Goal: Task Accomplishment & Management: Manage account settings

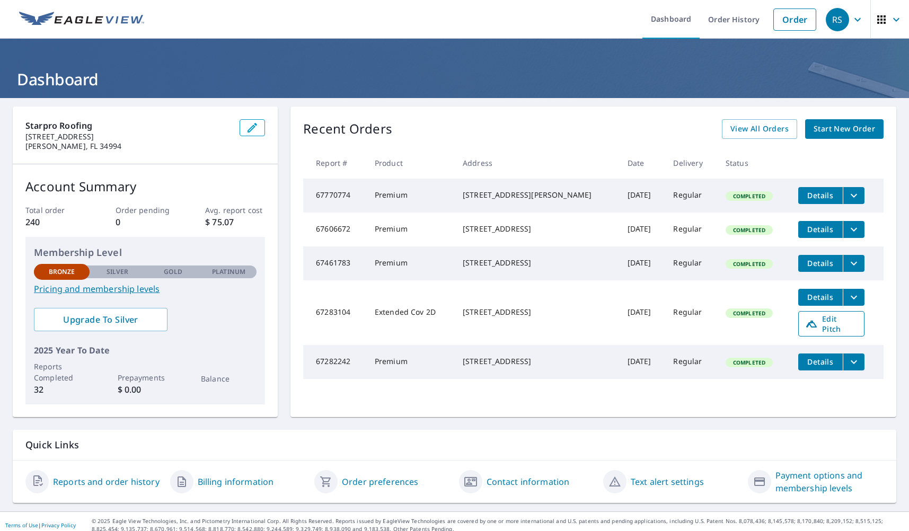
click at [711, 334] on span "Edit Pitch" at bounding box center [831, 324] width 52 height 20
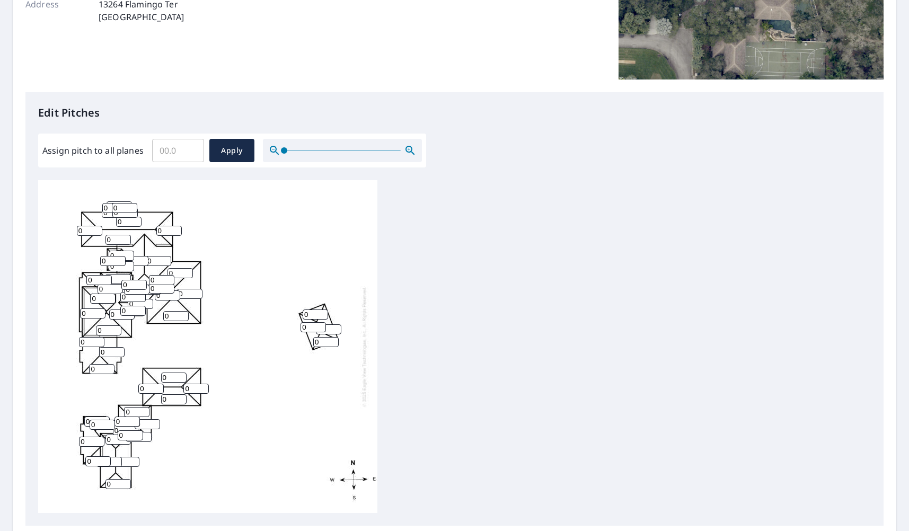
scroll to position [194, 0]
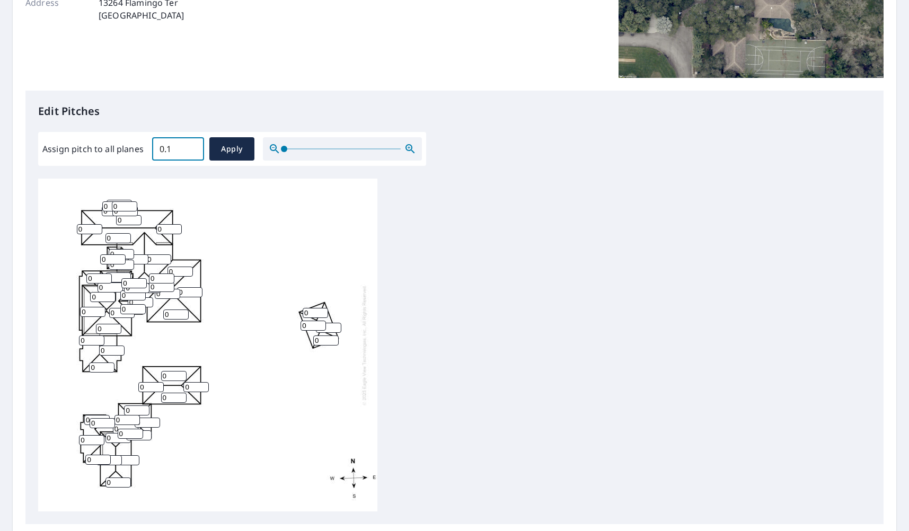
click at [192, 147] on input "0.1" at bounding box center [178, 149] width 52 height 30
click at [192, 147] on input "0.2" at bounding box center [178, 149] width 52 height 30
click at [192, 147] on input "0.3" at bounding box center [178, 149] width 52 height 30
click at [192, 147] on input "0.4" at bounding box center [178, 149] width 52 height 30
click at [192, 147] on input "0.5" at bounding box center [178, 149] width 52 height 30
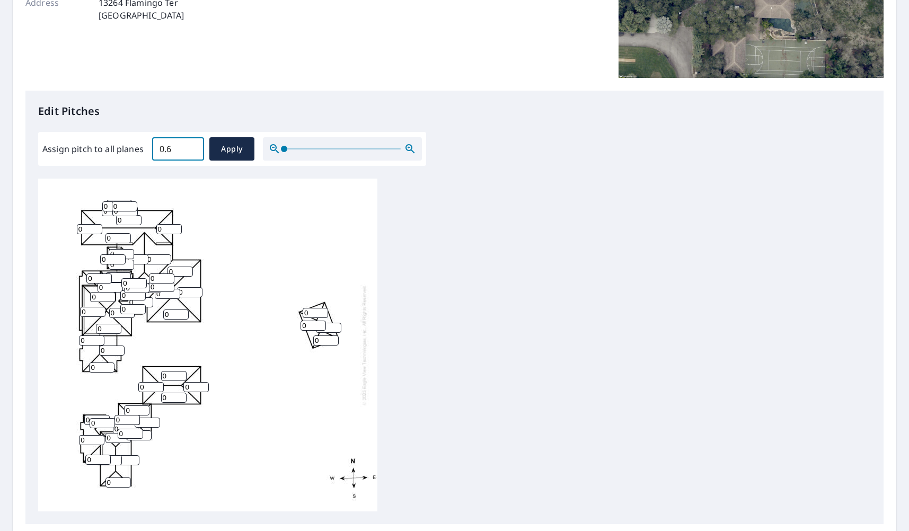
click at [192, 147] on input "0.6" at bounding box center [178, 149] width 52 height 30
click at [193, 147] on input "0.7" at bounding box center [178, 149] width 52 height 30
click at [193, 147] on input "0.8" at bounding box center [178, 149] width 52 height 30
click at [193, 147] on input "0.9" at bounding box center [178, 149] width 52 height 30
click at [193, 147] on input "1" at bounding box center [178, 149] width 52 height 30
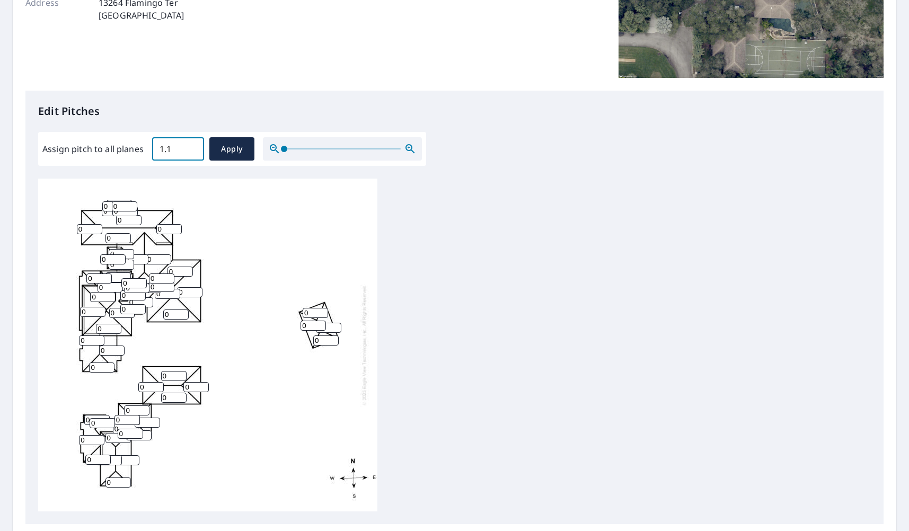
click at [193, 147] on input "1.1" at bounding box center [178, 149] width 52 height 30
click at [193, 147] on input "1.2" at bounding box center [178, 149] width 52 height 30
click at [193, 147] on input "1.3" at bounding box center [178, 149] width 52 height 30
click at [193, 147] on input "1.4" at bounding box center [178, 149] width 52 height 30
click at [193, 147] on input "1.5" at bounding box center [178, 149] width 52 height 30
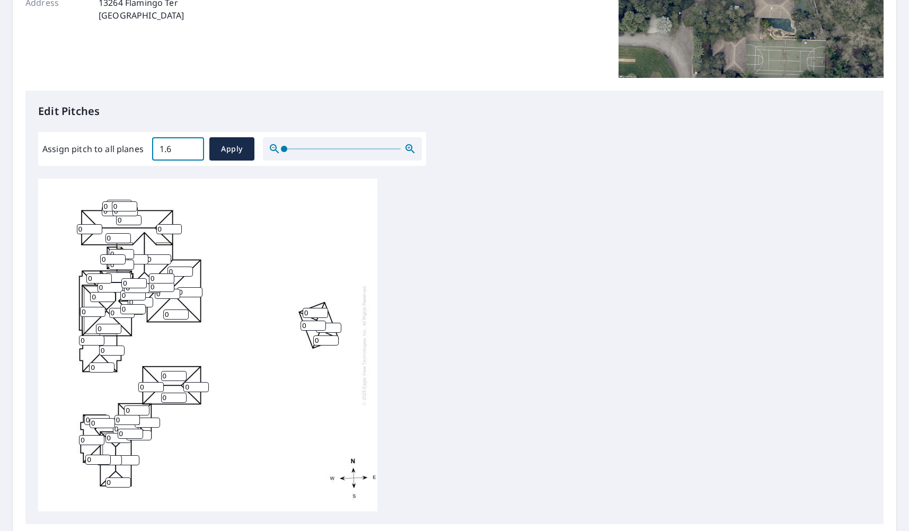
click at [193, 147] on input "1.6" at bounding box center [178, 149] width 52 height 30
click at [193, 147] on input "1.7" at bounding box center [178, 149] width 52 height 30
click at [193, 147] on input "1.8" at bounding box center [178, 149] width 52 height 30
click at [193, 147] on input "1.9" at bounding box center [178, 149] width 52 height 30
click at [193, 147] on input "2" at bounding box center [178, 149] width 52 height 30
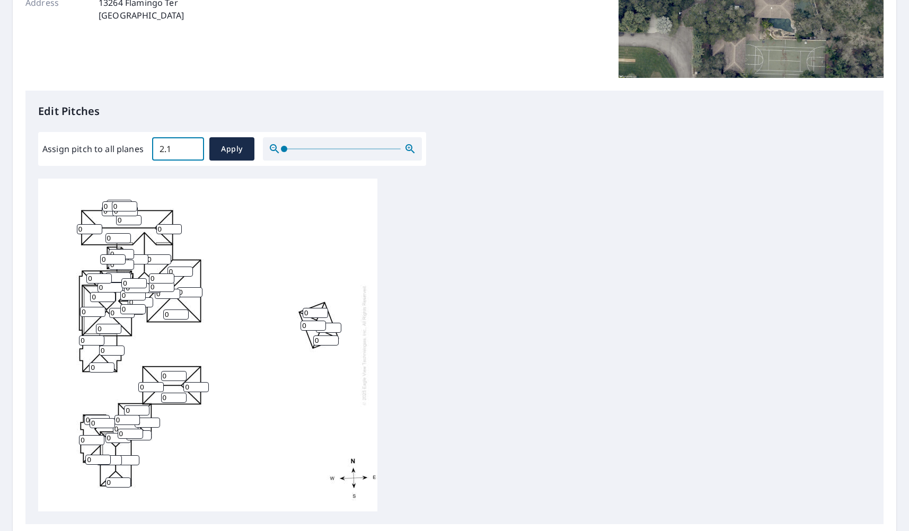
click at [193, 147] on input "2.1" at bounding box center [178, 149] width 52 height 30
click at [193, 147] on input "2.2" at bounding box center [178, 149] width 52 height 30
click at [193, 147] on input "2.3" at bounding box center [178, 149] width 52 height 30
click at [193, 147] on input "2.4" at bounding box center [178, 149] width 52 height 30
click at [193, 147] on input "2.5" at bounding box center [178, 149] width 52 height 30
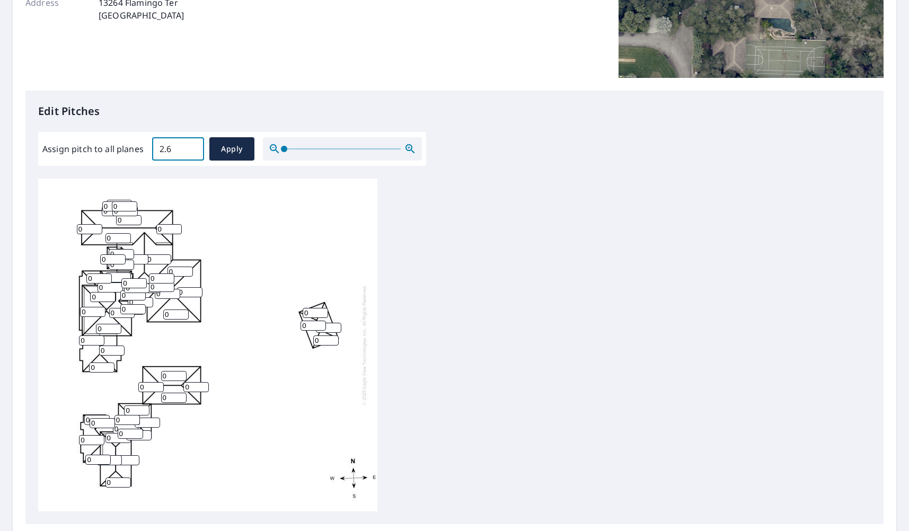
click at [193, 147] on input "2.6" at bounding box center [178, 149] width 52 height 30
click at [193, 147] on input "2.7" at bounding box center [178, 149] width 52 height 30
click at [193, 147] on input "2.8" at bounding box center [178, 149] width 52 height 30
click at [193, 147] on input "2.9" at bounding box center [178, 149] width 52 height 30
click at [193, 147] on input "3" at bounding box center [178, 149] width 52 height 30
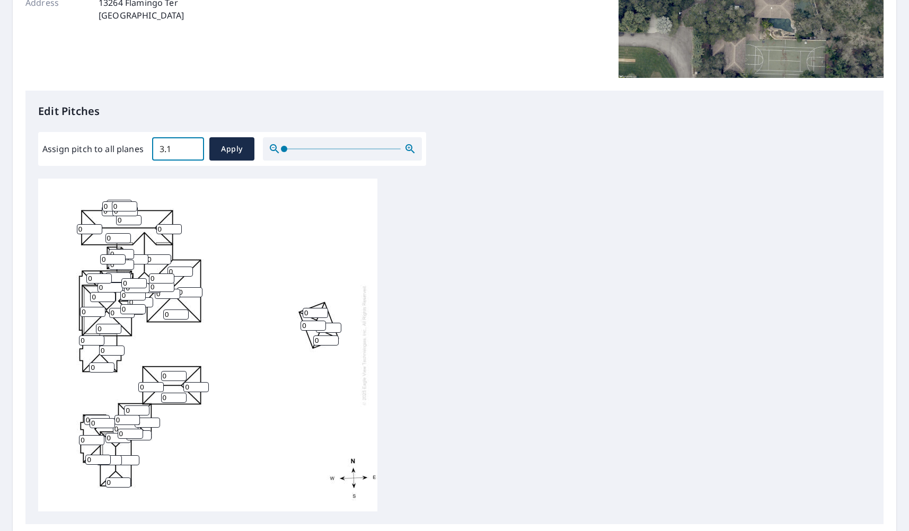
click at [193, 147] on input "3.1" at bounding box center [178, 149] width 52 height 30
click at [193, 147] on input "3.2" at bounding box center [178, 149] width 52 height 30
click at [193, 147] on input "3.3" at bounding box center [178, 149] width 52 height 30
click at [193, 147] on input "3.4" at bounding box center [178, 149] width 52 height 30
click at [193, 147] on input "3.5" at bounding box center [178, 149] width 52 height 30
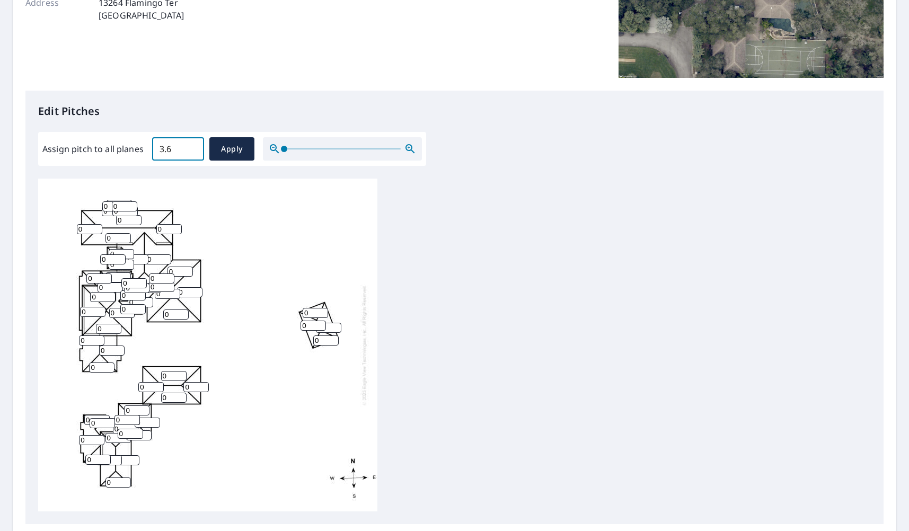
click at [193, 147] on input "3.6" at bounding box center [178, 149] width 52 height 30
click at [193, 147] on input "3.7" at bounding box center [178, 149] width 52 height 30
click at [193, 147] on input "3.8" at bounding box center [178, 149] width 52 height 30
click at [193, 147] on input "3.9" at bounding box center [178, 149] width 52 height 30
click at [193, 147] on input "4" at bounding box center [178, 149] width 52 height 30
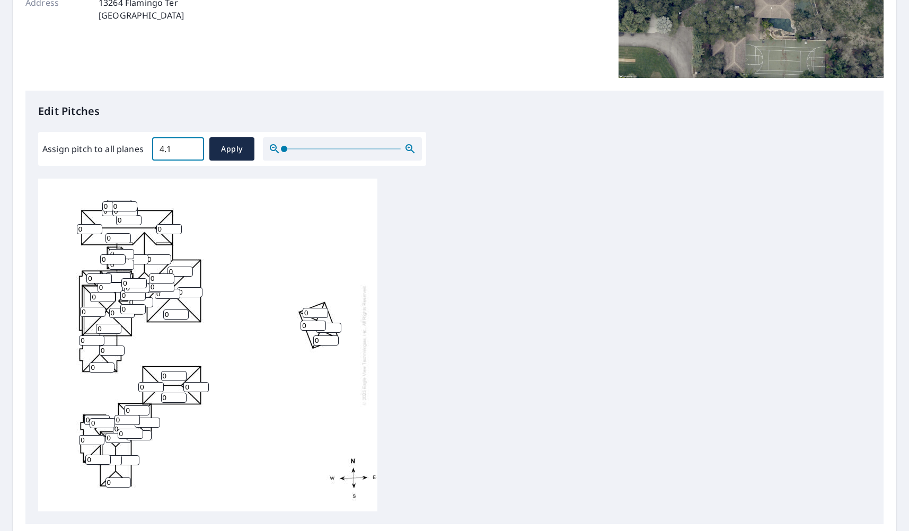
click at [193, 147] on input "4.1" at bounding box center [178, 149] width 52 height 30
click at [193, 147] on input "4.2" at bounding box center [178, 149] width 52 height 30
click at [193, 147] on input "4.3" at bounding box center [178, 149] width 52 height 30
click at [193, 147] on input "4.4" at bounding box center [178, 149] width 52 height 30
click at [193, 147] on input "4.5" at bounding box center [178, 149] width 52 height 30
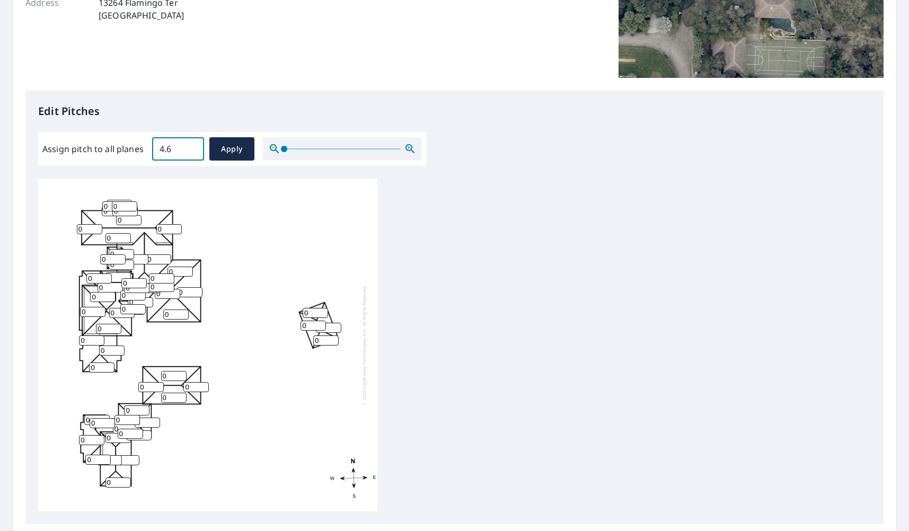
click at [193, 147] on input "4.6" at bounding box center [178, 149] width 52 height 30
click at [193, 147] on input "4.7" at bounding box center [178, 149] width 52 height 30
click at [193, 147] on input "4.8" at bounding box center [178, 149] width 52 height 30
click at [193, 147] on input "4.9" at bounding box center [178, 149] width 52 height 30
click at [193, 147] on input "5" at bounding box center [178, 149] width 52 height 30
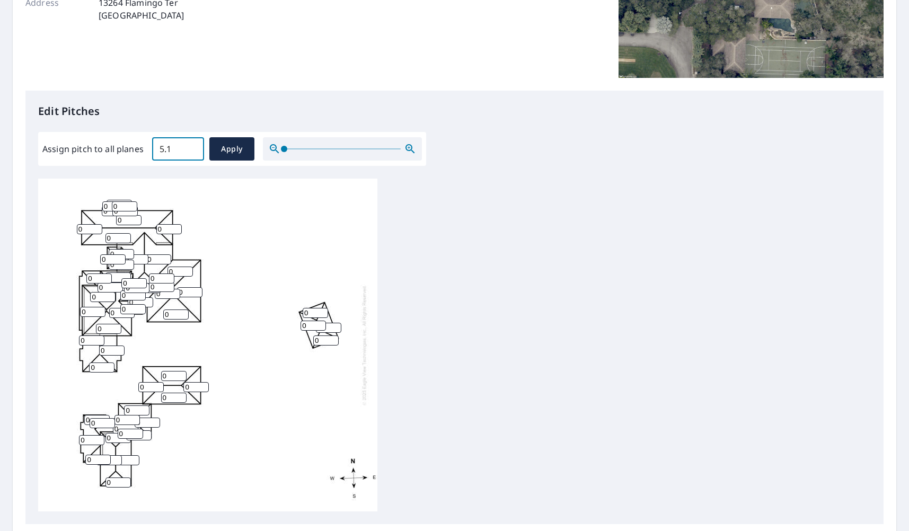
click at [193, 147] on input "5.1" at bounding box center [178, 149] width 52 height 30
click at [193, 147] on input "5.2" at bounding box center [178, 149] width 52 height 30
click at [193, 147] on input "5.3" at bounding box center [178, 149] width 52 height 30
click at [193, 147] on input "5.4" at bounding box center [178, 149] width 52 height 30
click at [193, 147] on input "5.5" at bounding box center [178, 149] width 52 height 30
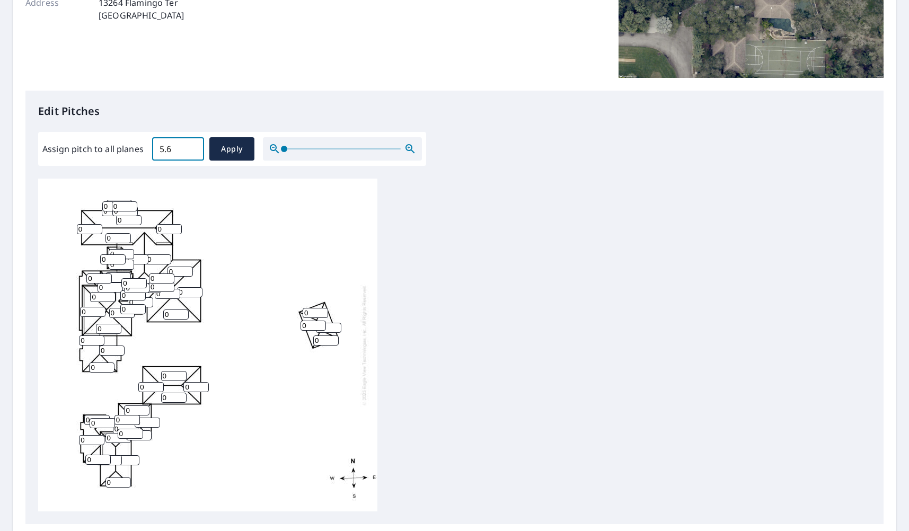
click at [193, 147] on input "5.6" at bounding box center [178, 149] width 52 height 30
click at [193, 147] on input "5.7" at bounding box center [178, 149] width 52 height 30
click at [193, 147] on input "5.8" at bounding box center [178, 149] width 52 height 30
click at [193, 147] on input "5.9" at bounding box center [178, 149] width 52 height 30
type input "6"
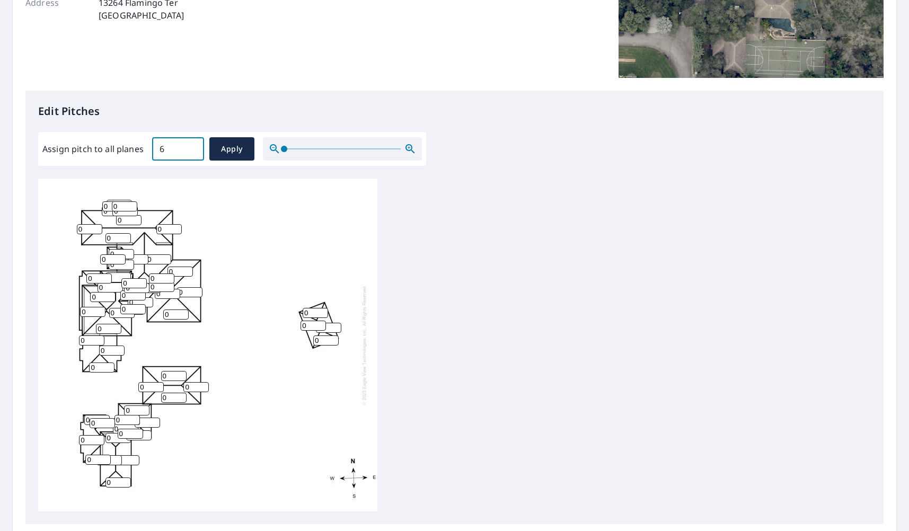
click at [193, 147] on input "6" at bounding box center [178, 149] width 52 height 30
click at [230, 152] on span "Apply" at bounding box center [232, 149] width 28 height 13
type input "6"
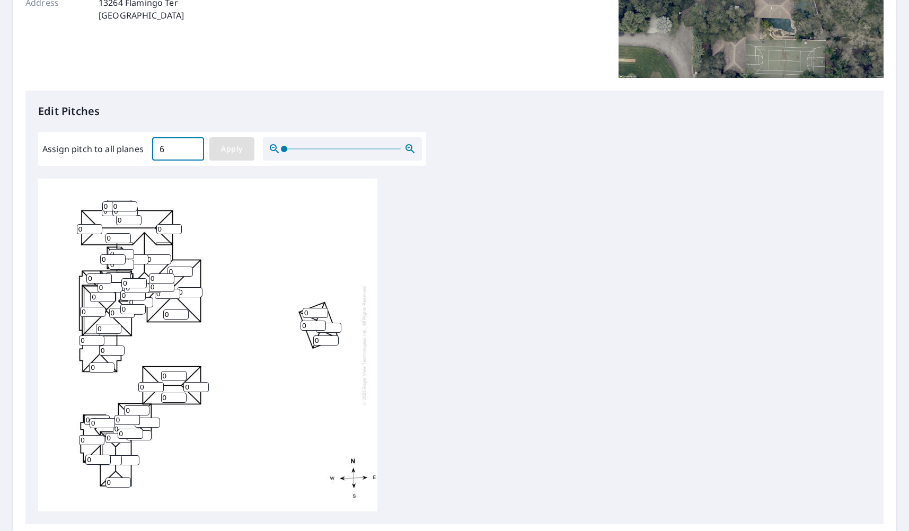
type input "6"
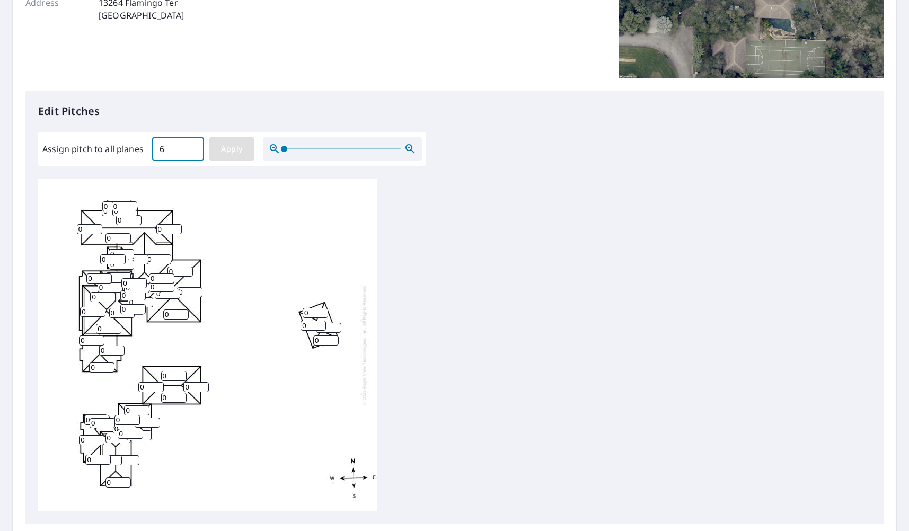
type input "6"
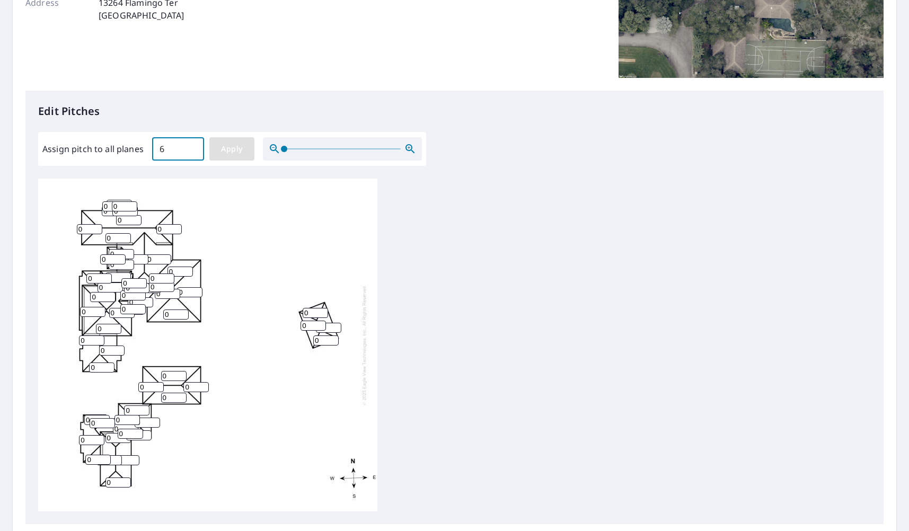
type input "6"
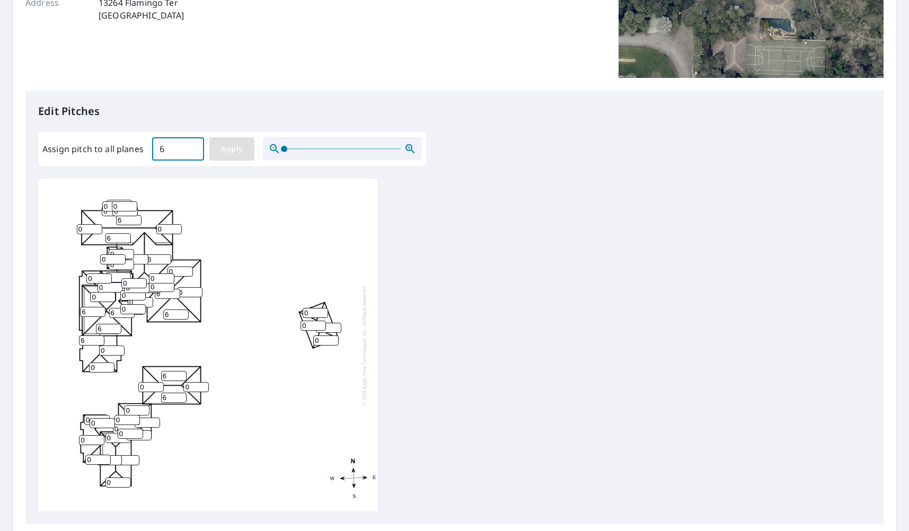
type input "6"
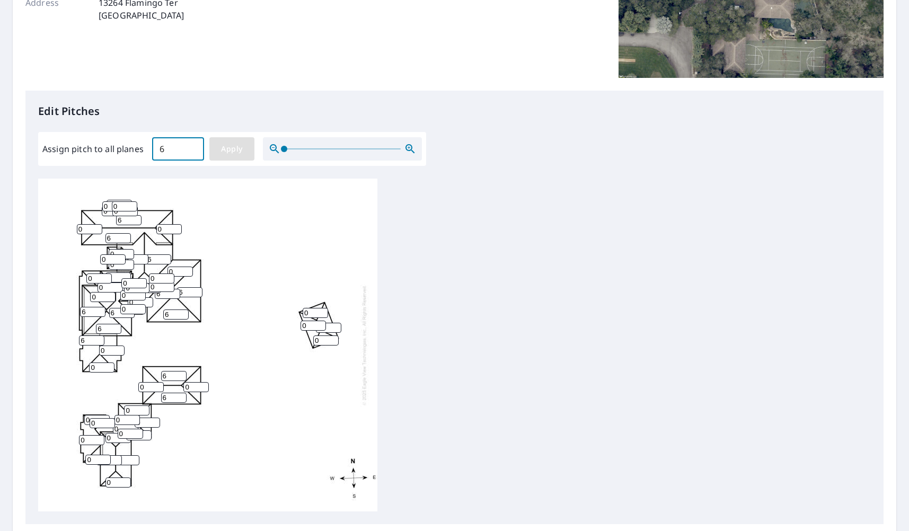
type input "6"
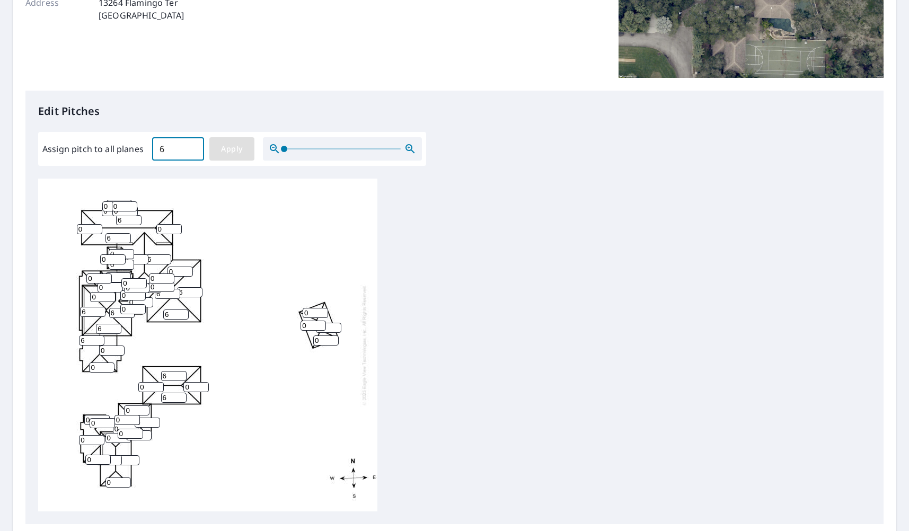
type input "6"
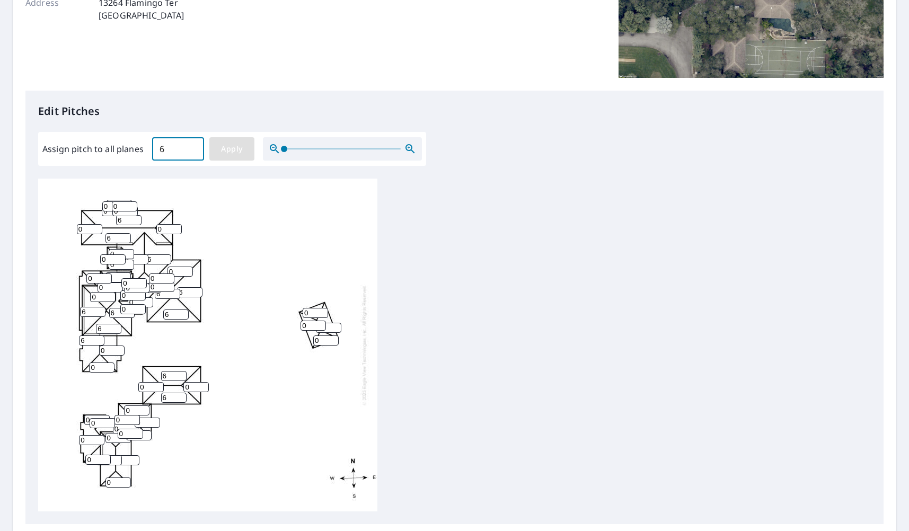
type input "6"
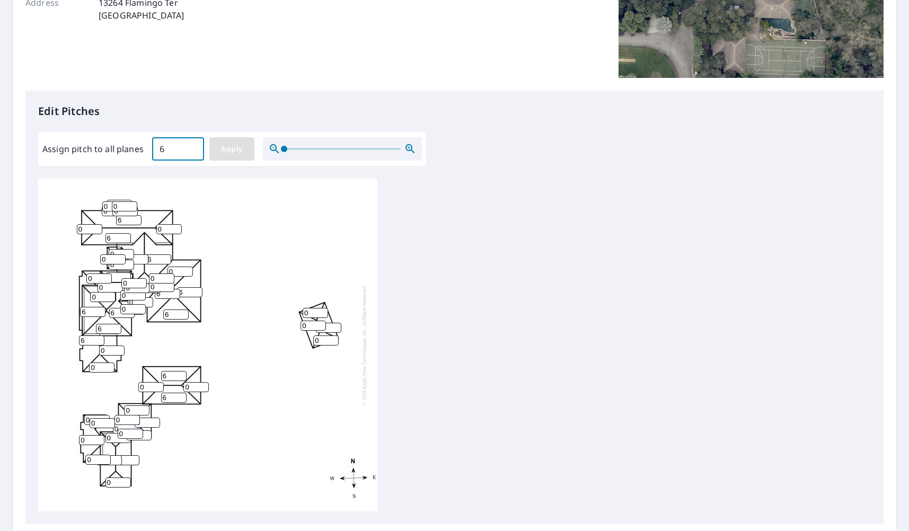
type input "6"
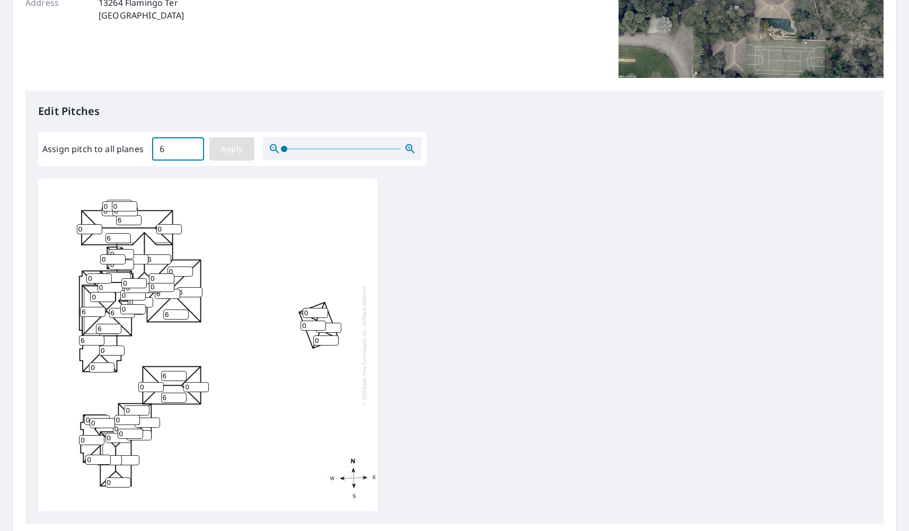
type input "6"
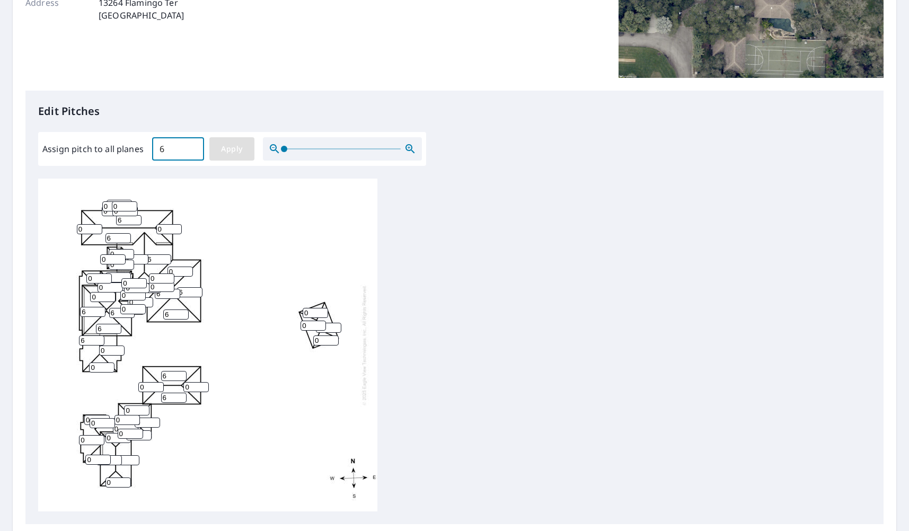
type input "6"
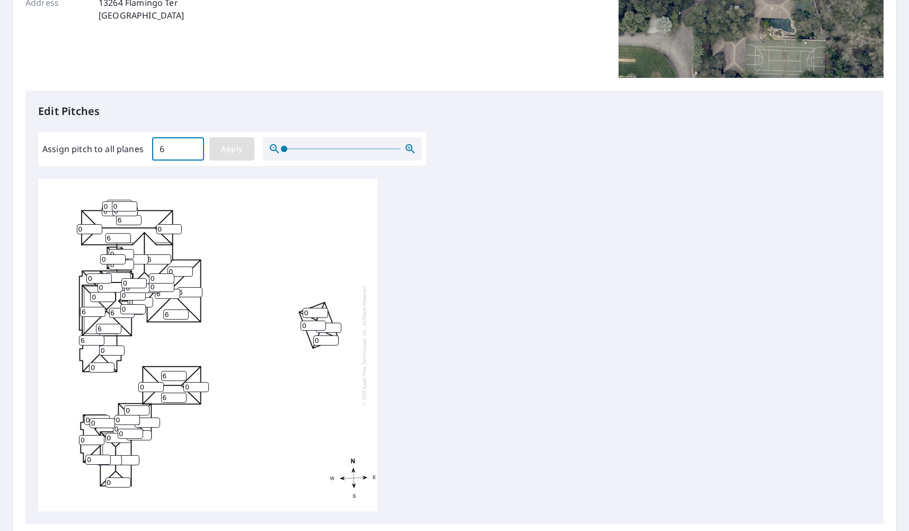
type input "6"
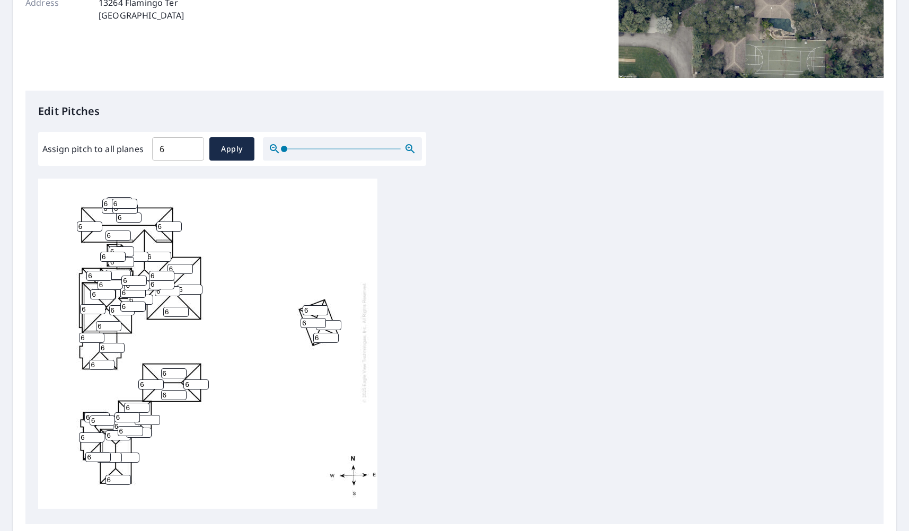
scroll to position [3, 0]
type input "5"
click at [324, 312] on input "5" at bounding box center [315, 310] width 25 height 10
type input "5"
click at [321, 323] on input "5" at bounding box center [313, 323] width 25 height 10
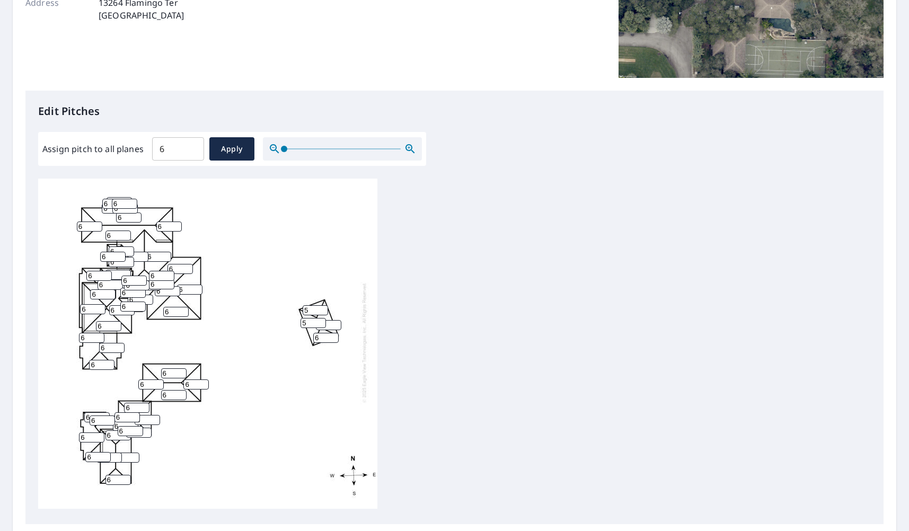
type input "5"
drag, startPoint x: 337, startPoint y: 326, endPoint x: 337, endPoint y: 336, distance: 10.1
click at [337, 326] on input "5" at bounding box center [328, 325] width 25 height 10
type input "5"
drag, startPoint x: 336, startPoint y: 339, endPoint x: 327, endPoint y: 360, distance: 23.0
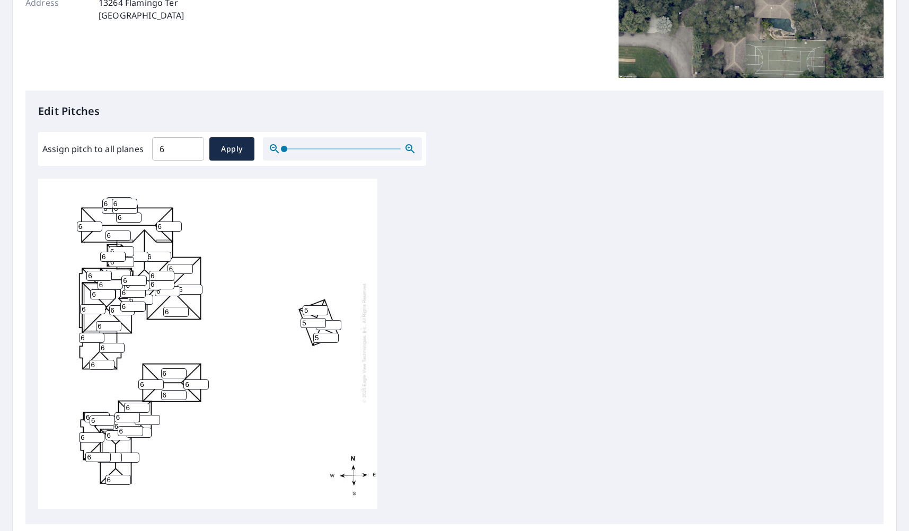
click at [336, 339] on input "5" at bounding box center [325, 338] width 25 height 10
click at [226, 156] on button "Apply" at bounding box center [231, 148] width 45 height 23
type input "6"
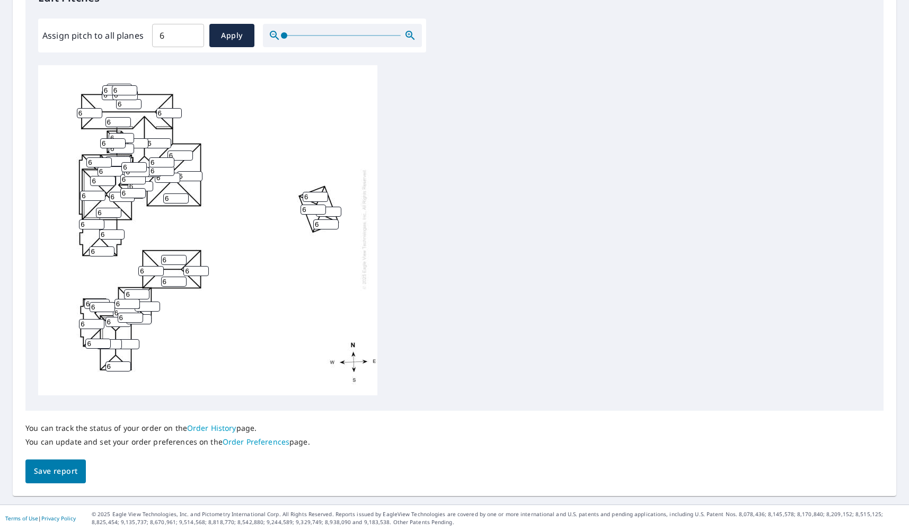
scroll to position [0, 0]
click at [59, 472] on span "Save report" at bounding box center [55, 471] width 43 height 13
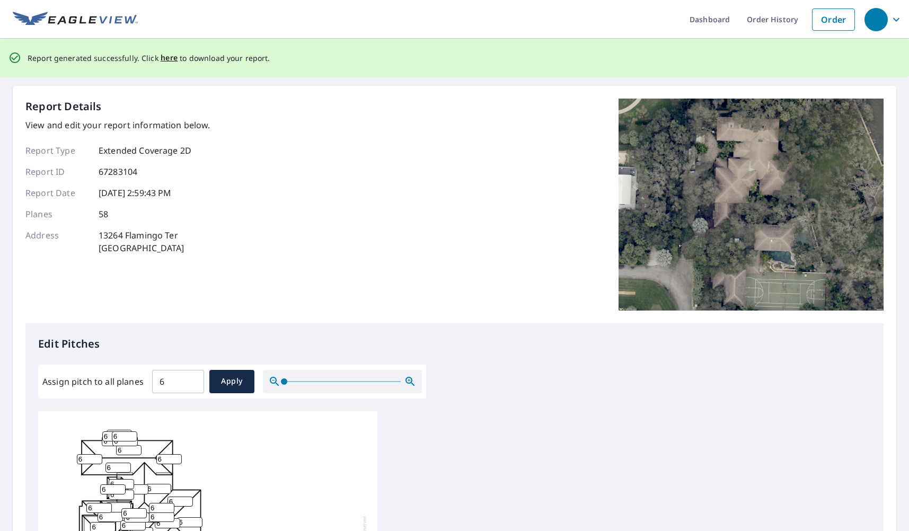
click at [323, 362] on div "Edit Pitches Assign pitch to all planes 6 ​ Apply 6 6 6 6 6 6 6 6 6 6 6 6 6 6 6…" at bounding box center [454, 540] width 858 height 434
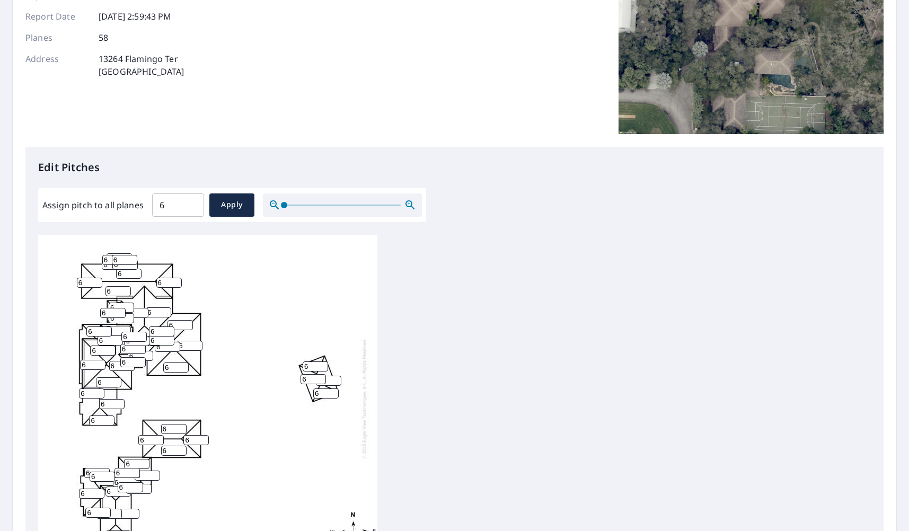
scroll to position [191, 0]
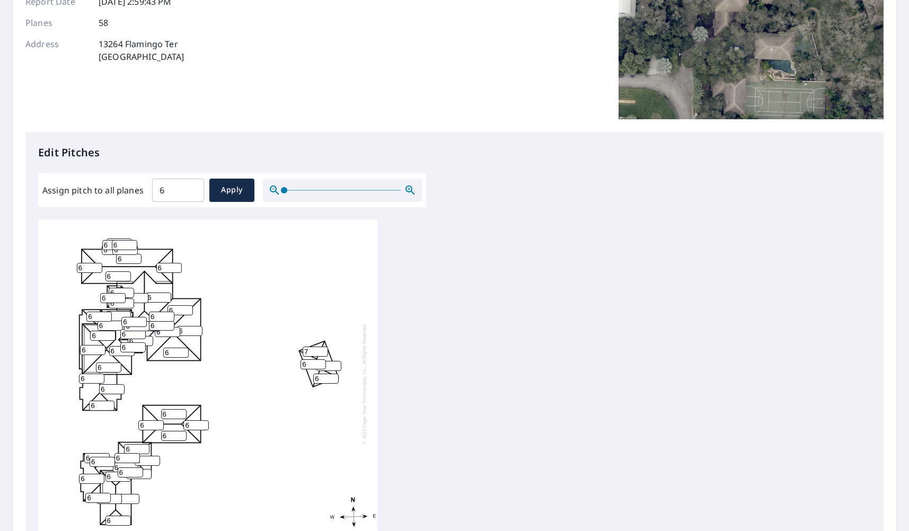
drag, startPoint x: 323, startPoint y: 351, endPoint x: 323, endPoint y: 360, distance: 9.0
click at [323, 351] on input "7" at bounding box center [315, 352] width 25 height 10
click at [323, 352] on input "6" at bounding box center [315, 352] width 25 height 10
type input "5"
click at [323, 352] on input "5" at bounding box center [315, 352] width 25 height 10
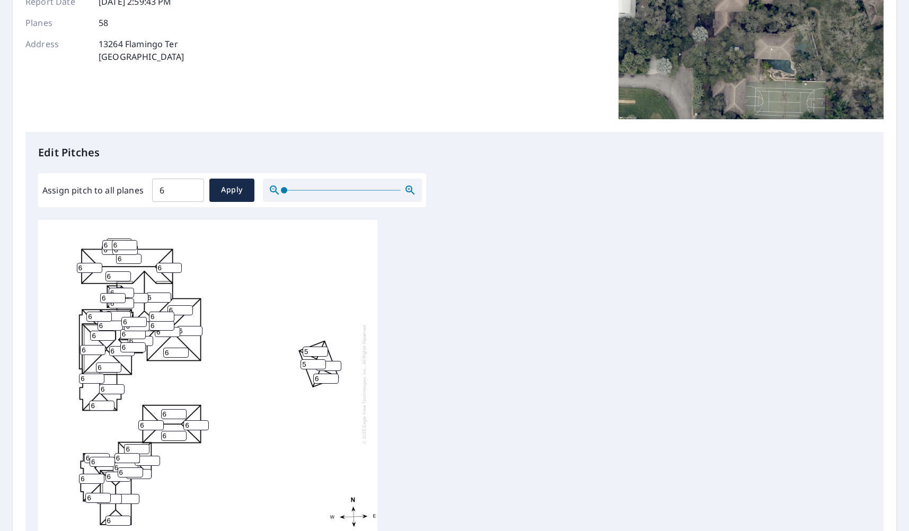
click at [320, 365] on input "5" at bounding box center [313, 364] width 25 height 10
click at [320, 365] on input "4" at bounding box center [313, 364] width 25 height 10
type input "5"
click at [321, 361] on input "5" at bounding box center [313, 364] width 25 height 10
type input "5"
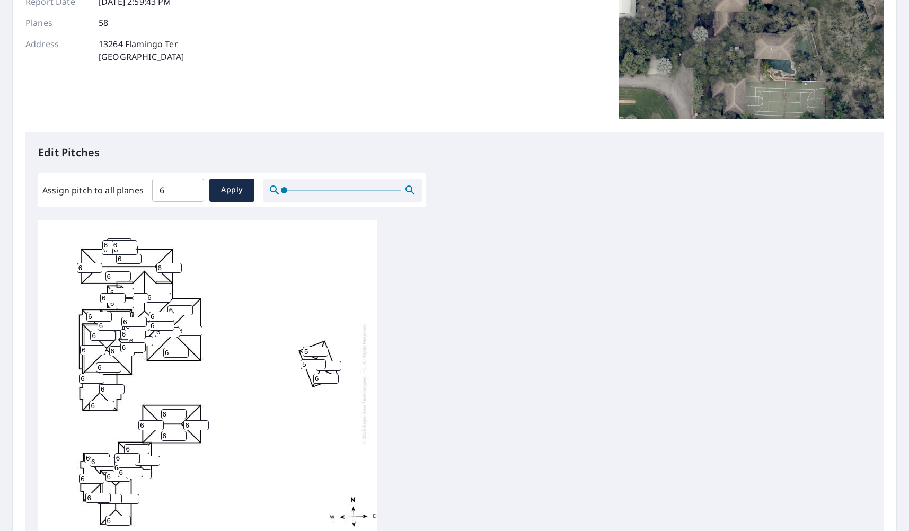
click at [338, 367] on input "5" at bounding box center [328, 366] width 25 height 10
type input "5"
drag, startPoint x: 334, startPoint y: 381, endPoint x: 369, endPoint y: 386, distance: 34.9
click at [334, 381] on input "5" at bounding box center [325, 379] width 25 height 10
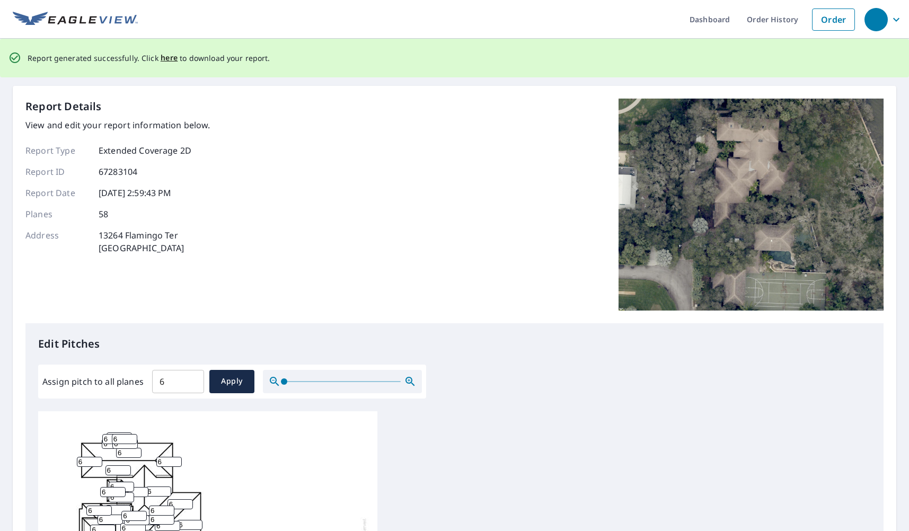
scroll to position [0, 0]
click at [830, 23] on link "Order" at bounding box center [833, 19] width 43 height 22
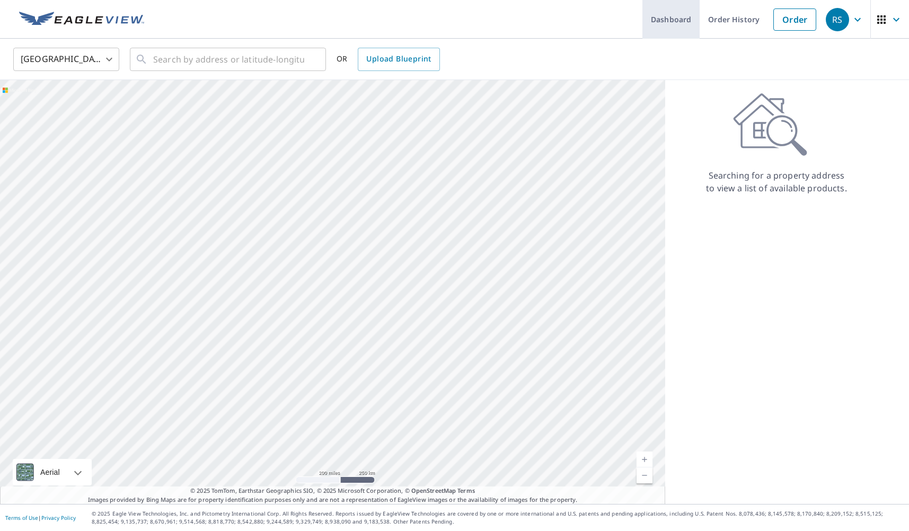
click at [669, 21] on link "Dashboard" at bounding box center [670, 19] width 57 height 39
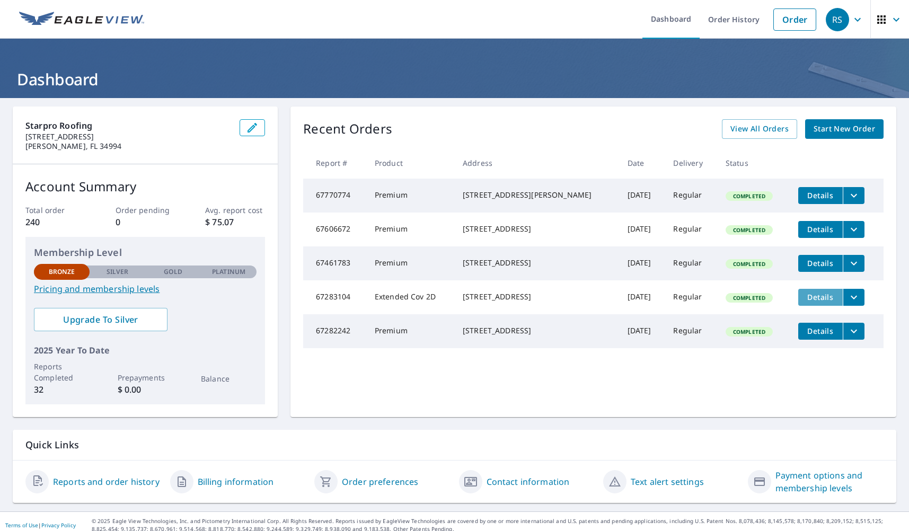
click at [810, 302] on span "Details" at bounding box center [821, 297] width 32 height 10
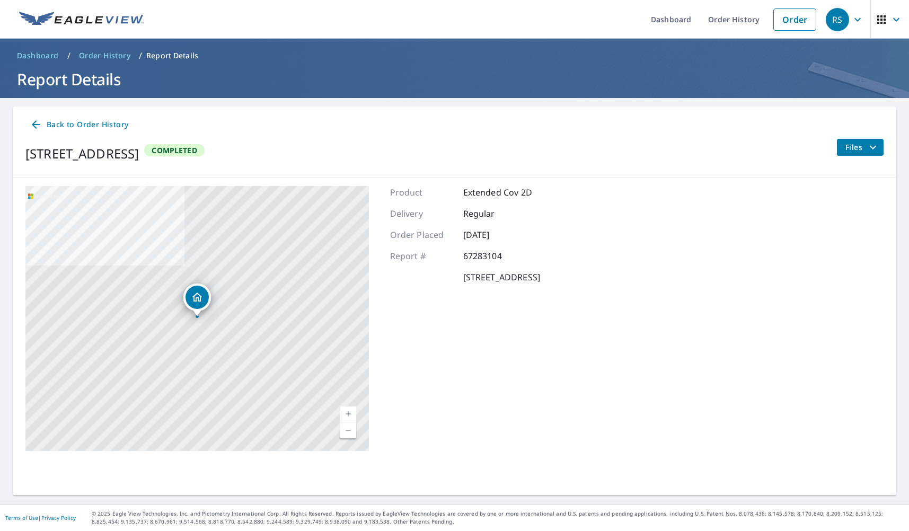
click at [867, 145] on icon "filesDropdownBtn-67283104" at bounding box center [873, 147] width 13 height 13
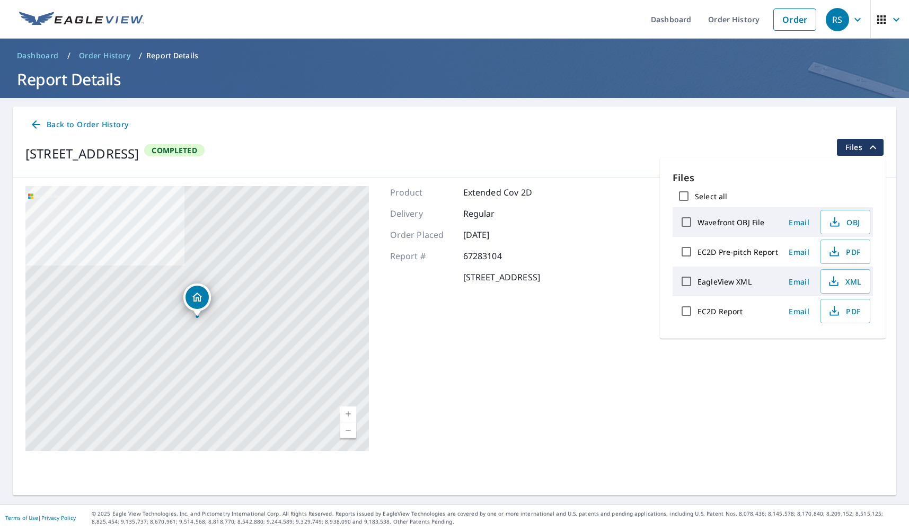
click at [75, 125] on span "Back to Order History" at bounding box center [79, 124] width 99 height 13
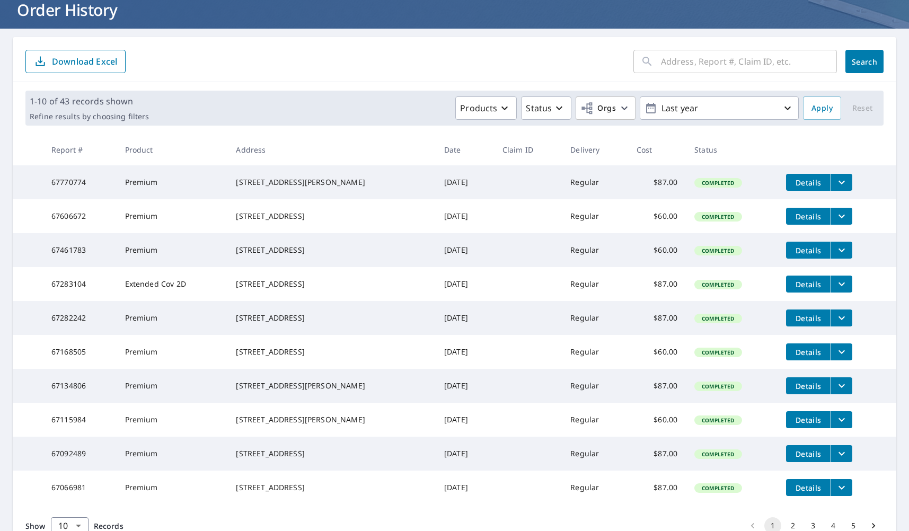
scroll to position [71, 0]
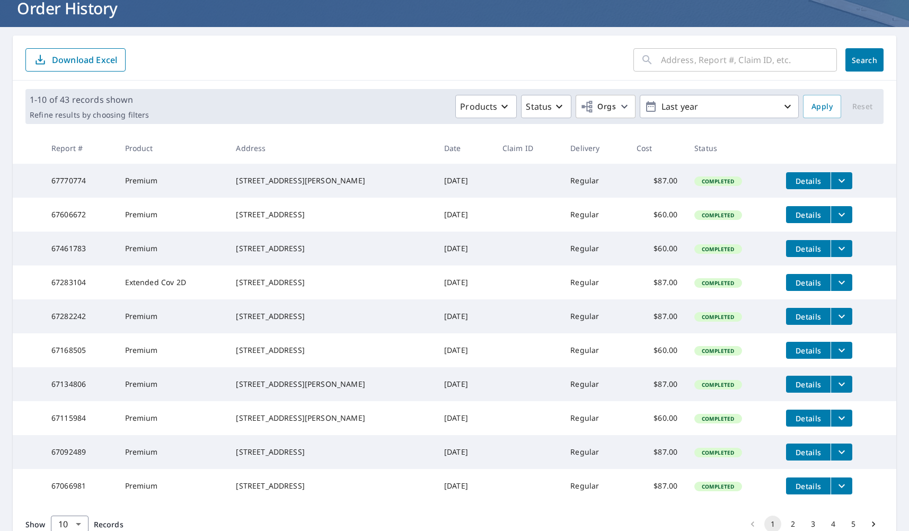
click at [808, 288] on span "Details" at bounding box center [808, 283] width 32 height 10
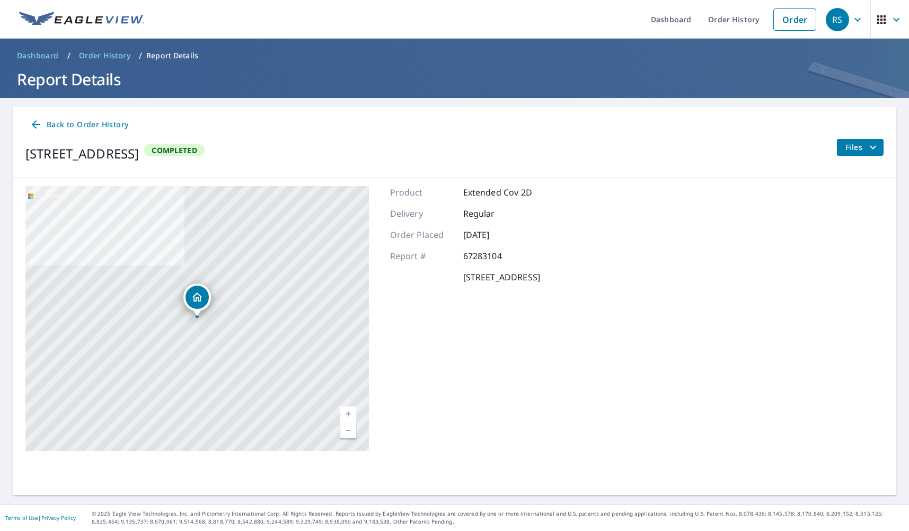
click at [154, 52] on p "Report Details" at bounding box center [172, 55] width 52 height 11
click at [155, 55] on p "Report Details" at bounding box center [172, 55] width 52 height 11
click at [116, 55] on span "Order History" at bounding box center [104, 55] width 51 height 11
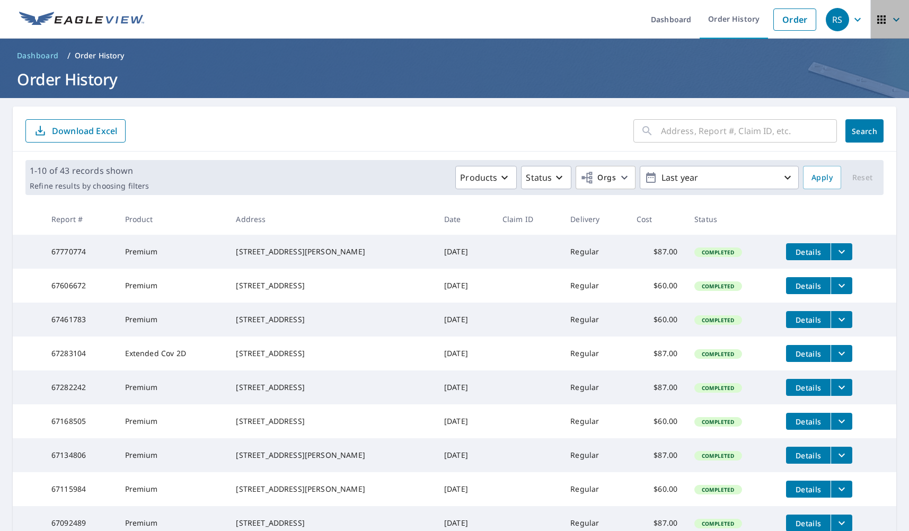
click at [883, 22] on icon "button" at bounding box center [881, 19] width 13 height 13
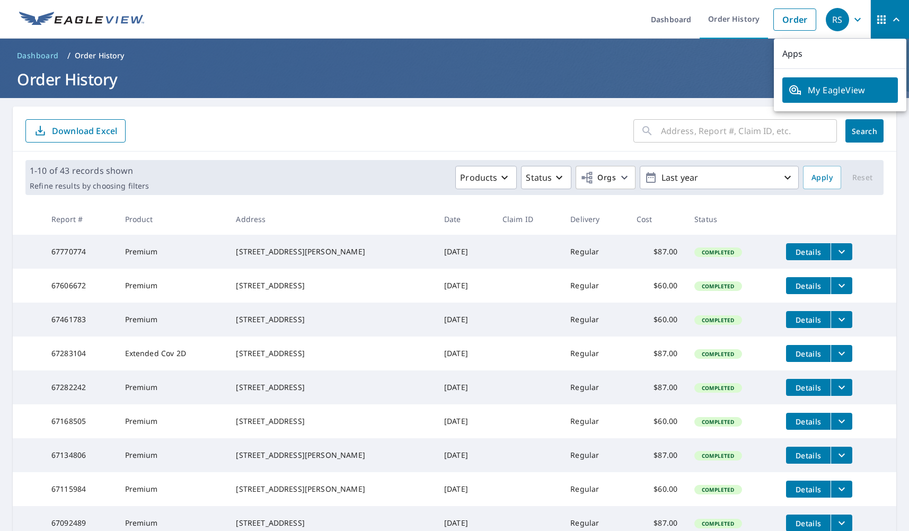
click at [719, 85] on h1 "Order History" at bounding box center [455, 79] width 884 height 22
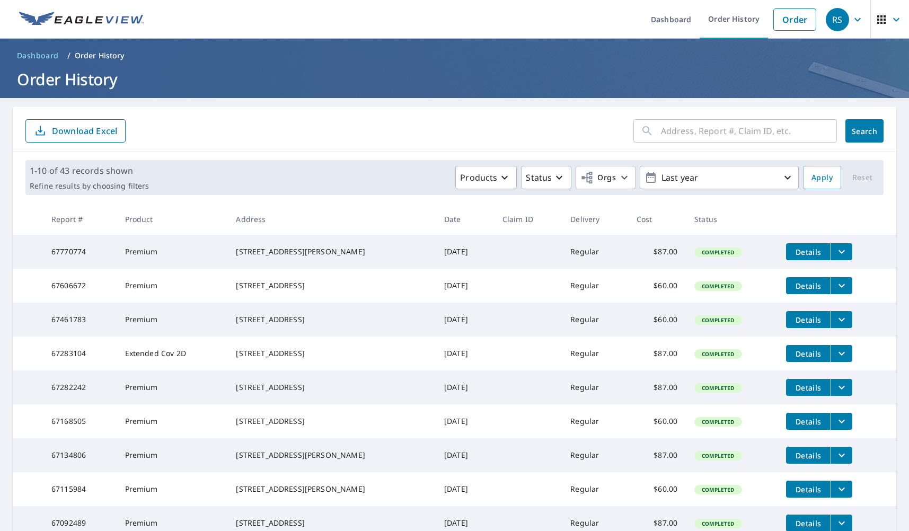
click at [856, 20] on icon "button" at bounding box center [857, 19] width 6 height 4
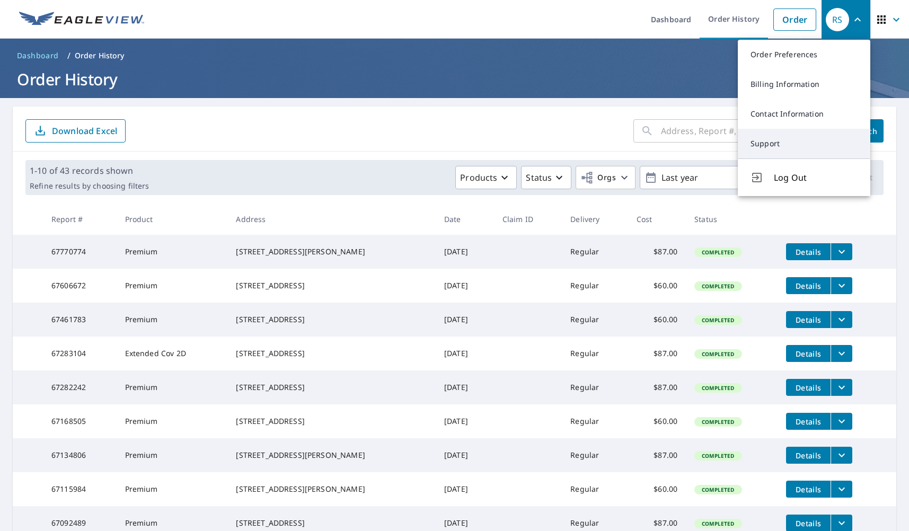
click at [769, 146] on link "Support" at bounding box center [804, 144] width 133 height 30
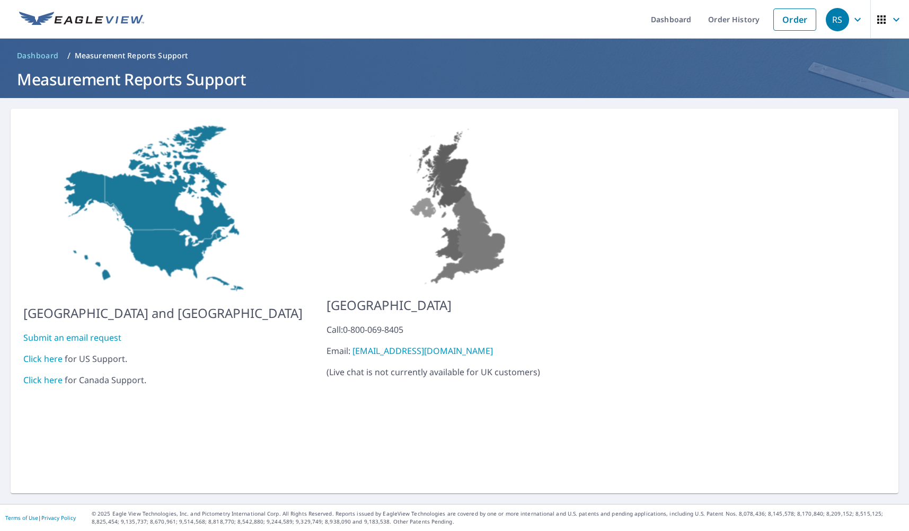
click at [43, 353] on link "Click here" at bounding box center [42, 359] width 39 height 12
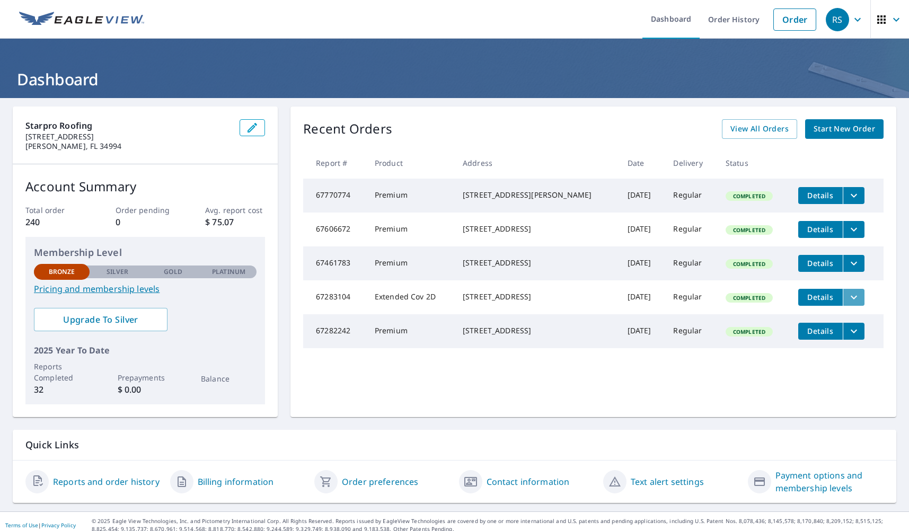
click at [850, 304] on icon "filesDropdownBtn-67283104" at bounding box center [854, 297] width 13 height 13
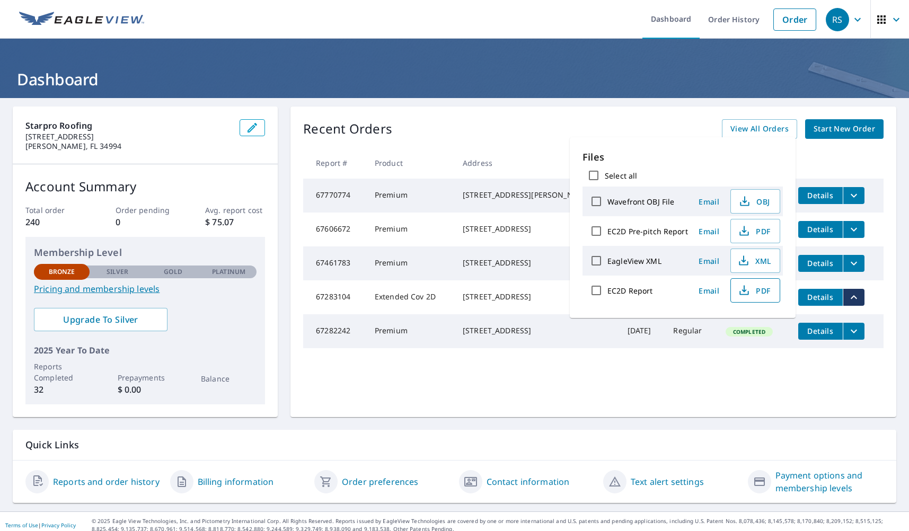
click at [756, 292] on span "PDF" at bounding box center [754, 290] width 34 height 13
